Goal: Transaction & Acquisition: Purchase product/service

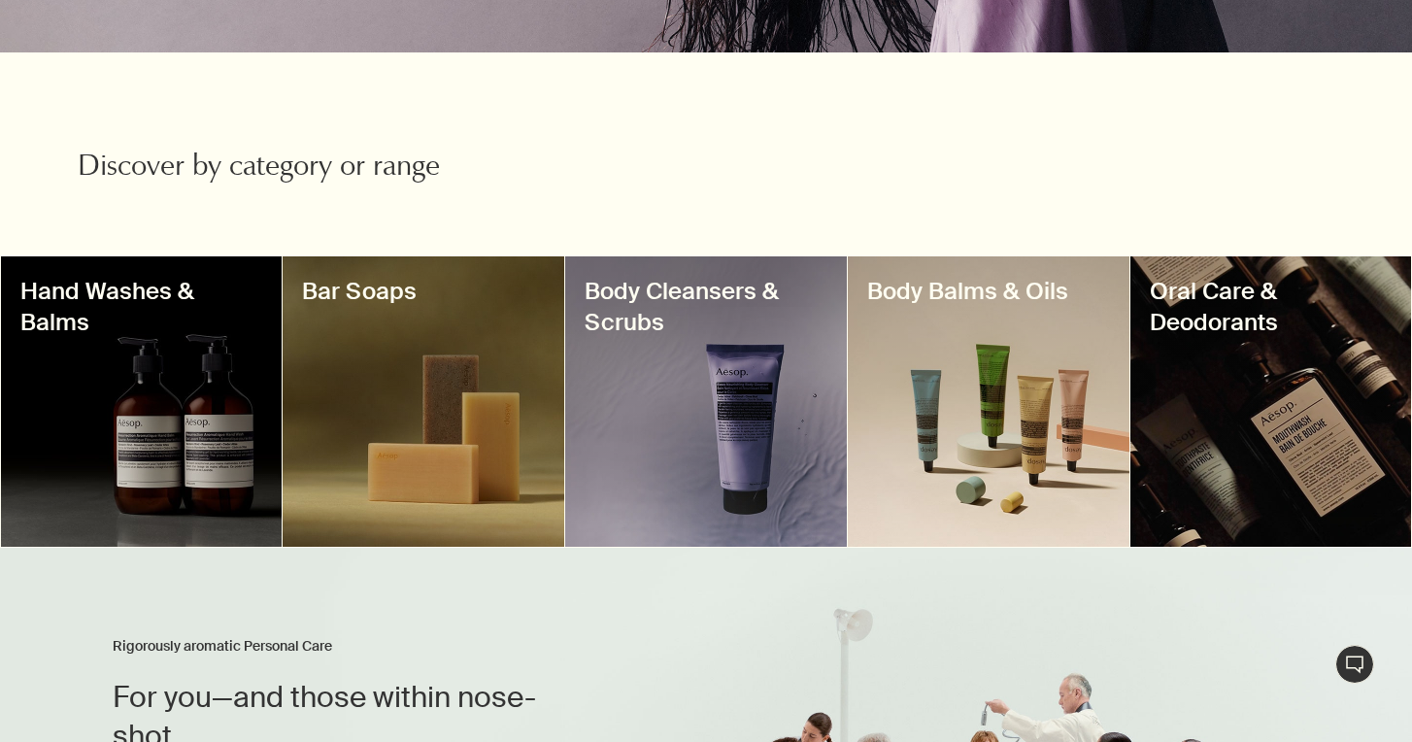
click at [204, 427] on div at bounding box center [142, 401] width 282 height 290
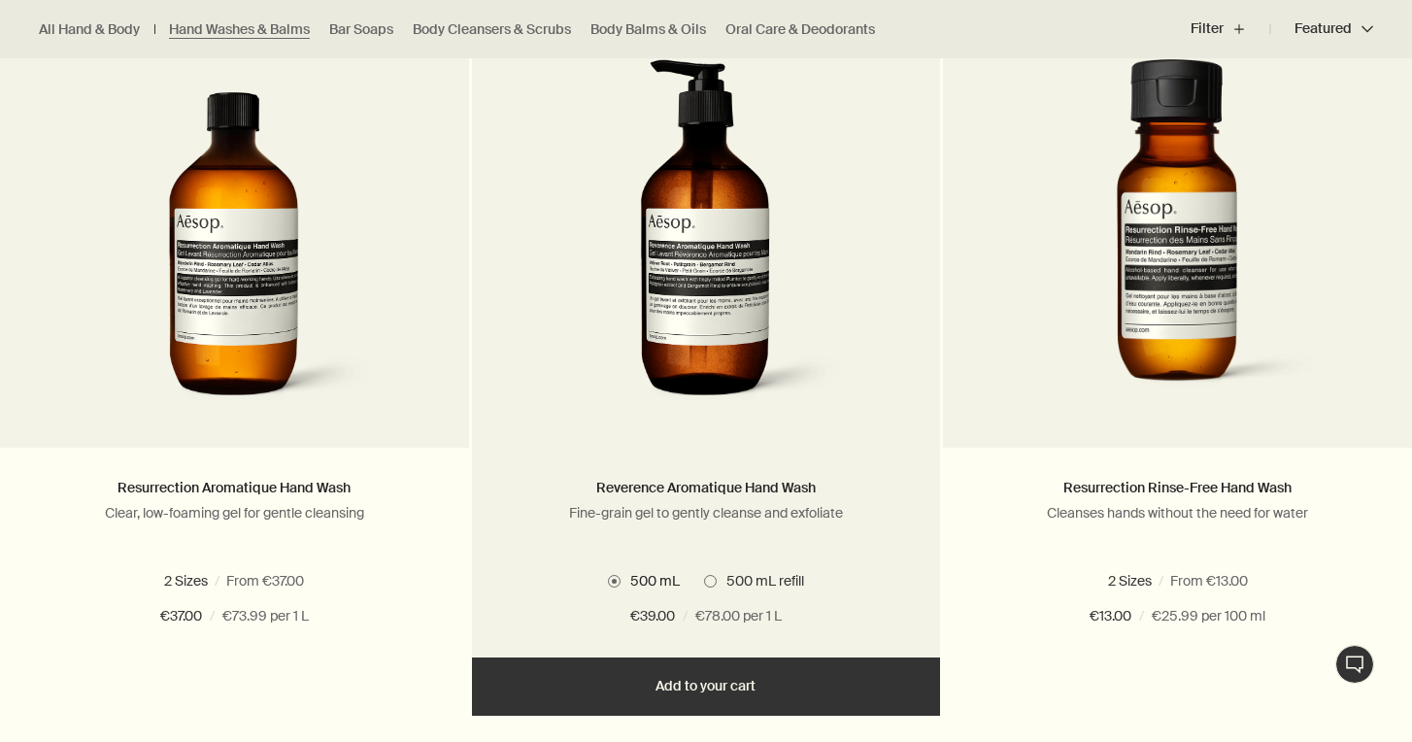
scroll to position [1366, 0]
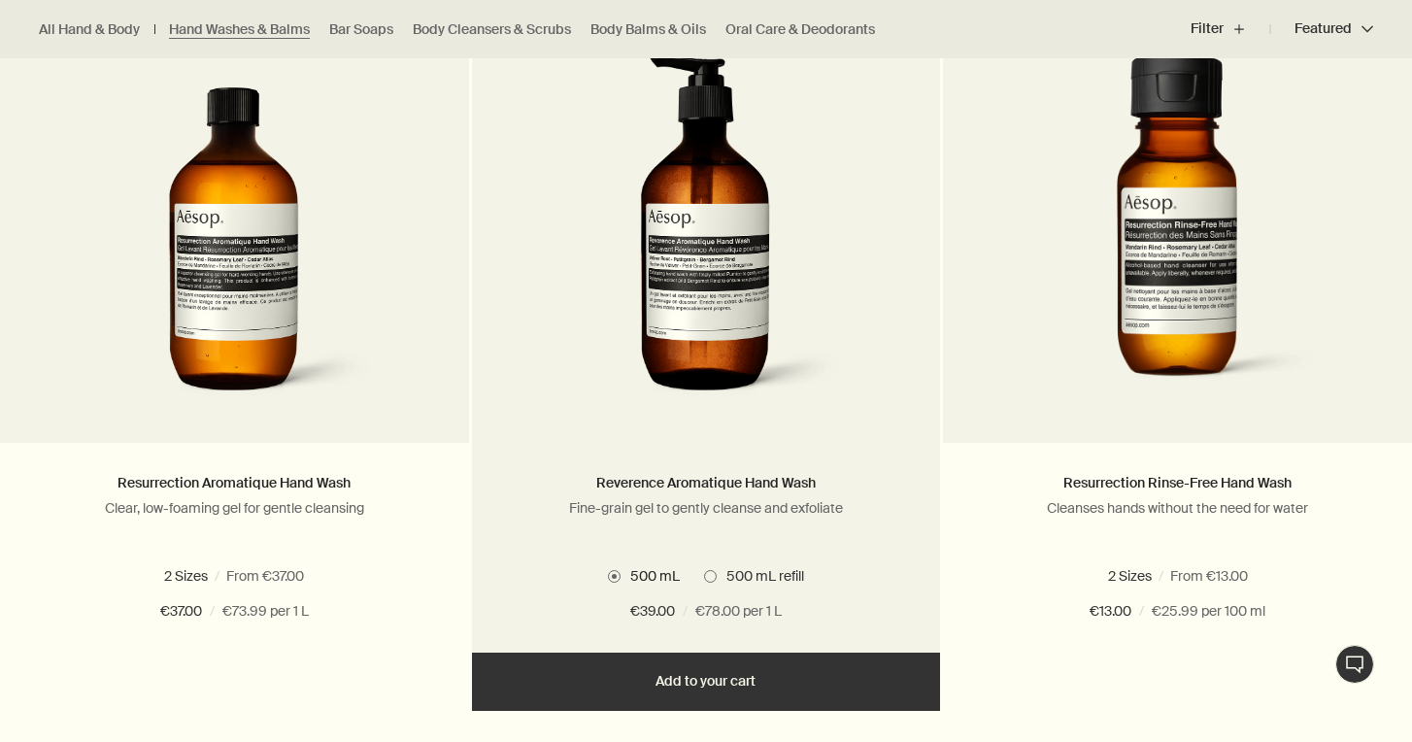
click at [705, 576] on span at bounding box center [710, 576] width 13 height 13
click at [609, 583] on label "500 mL" at bounding box center [644, 575] width 72 height 17
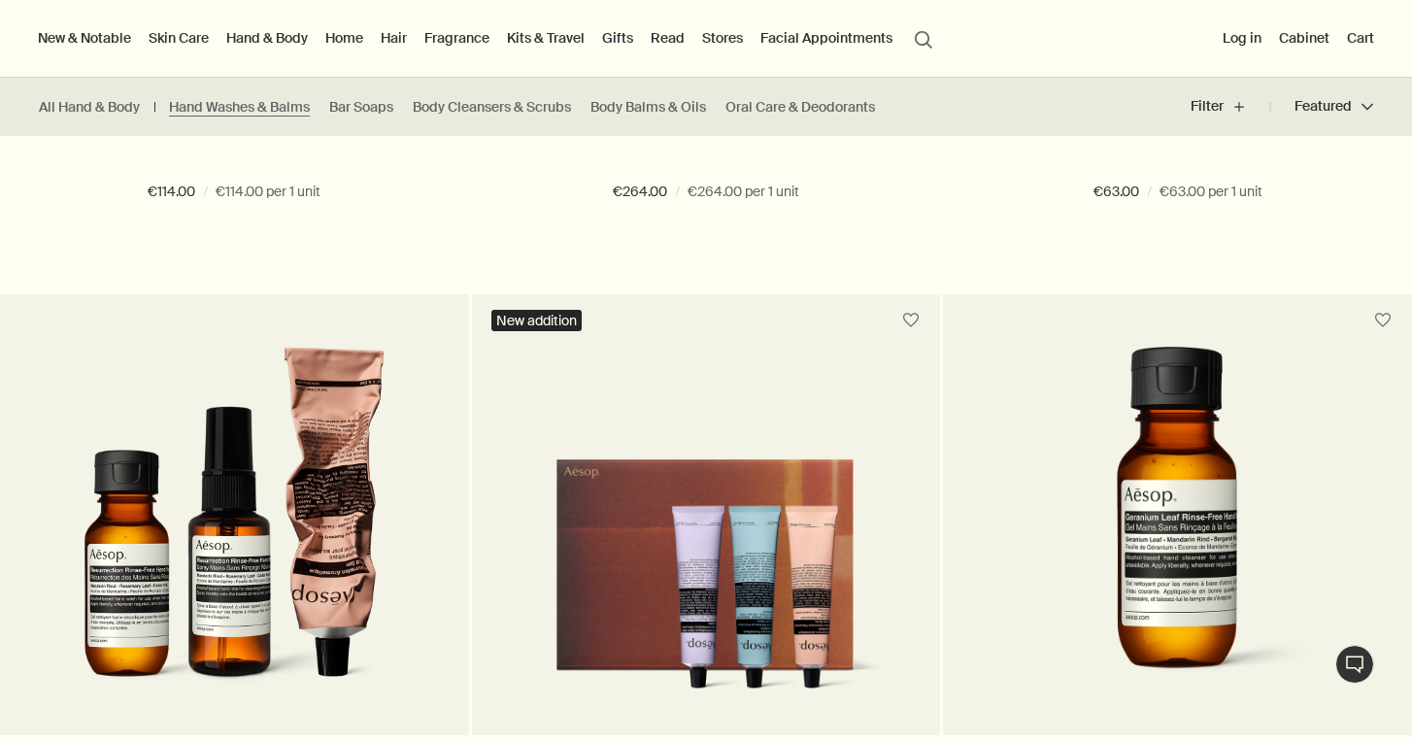
scroll to position [0, 0]
